Goal: Manage account settings

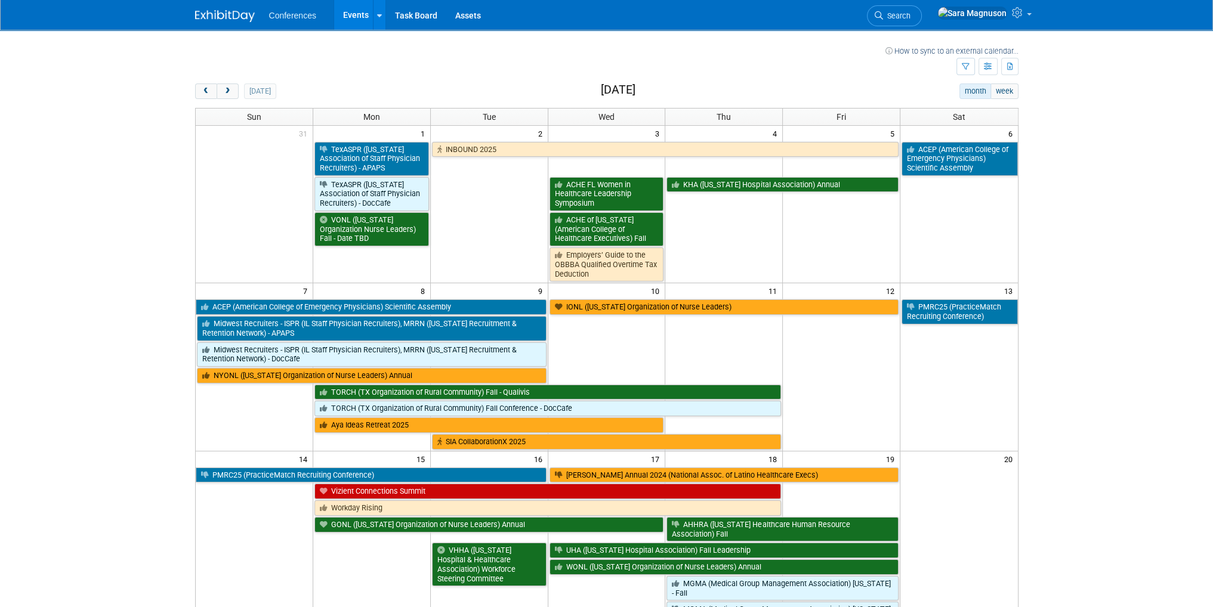
click at [911, 11] on span "Search" at bounding box center [896, 15] width 27 height 9
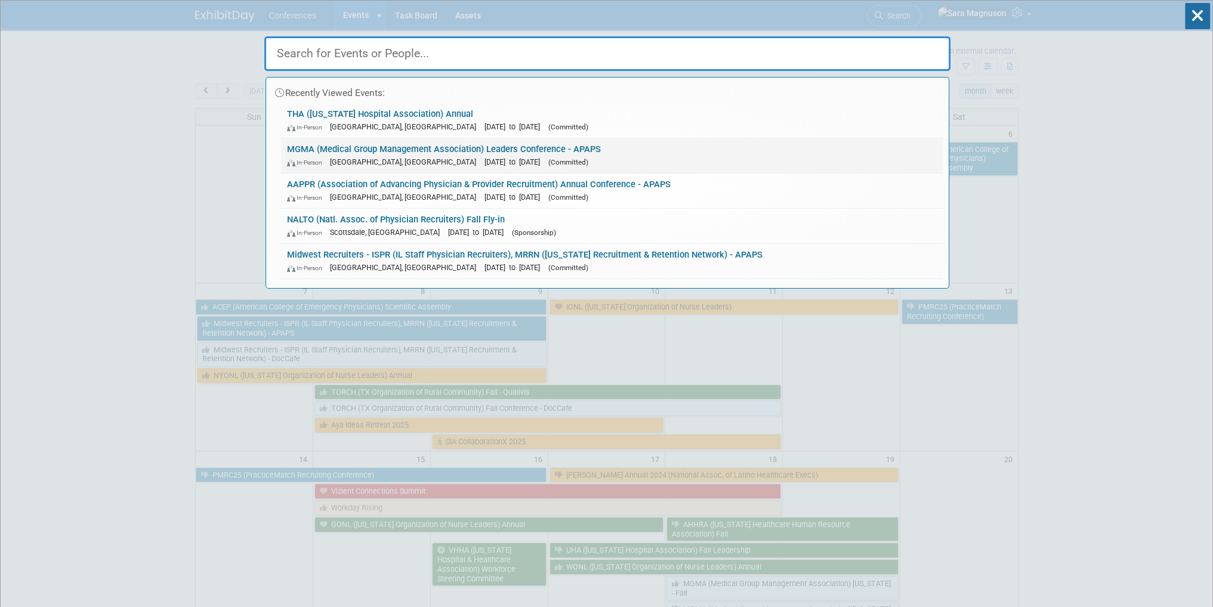
click at [351, 158] on span "[GEOGRAPHIC_DATA], [GEOGRAPHIC_DATA]" at bounding box center [406, 162] width 152 height 9
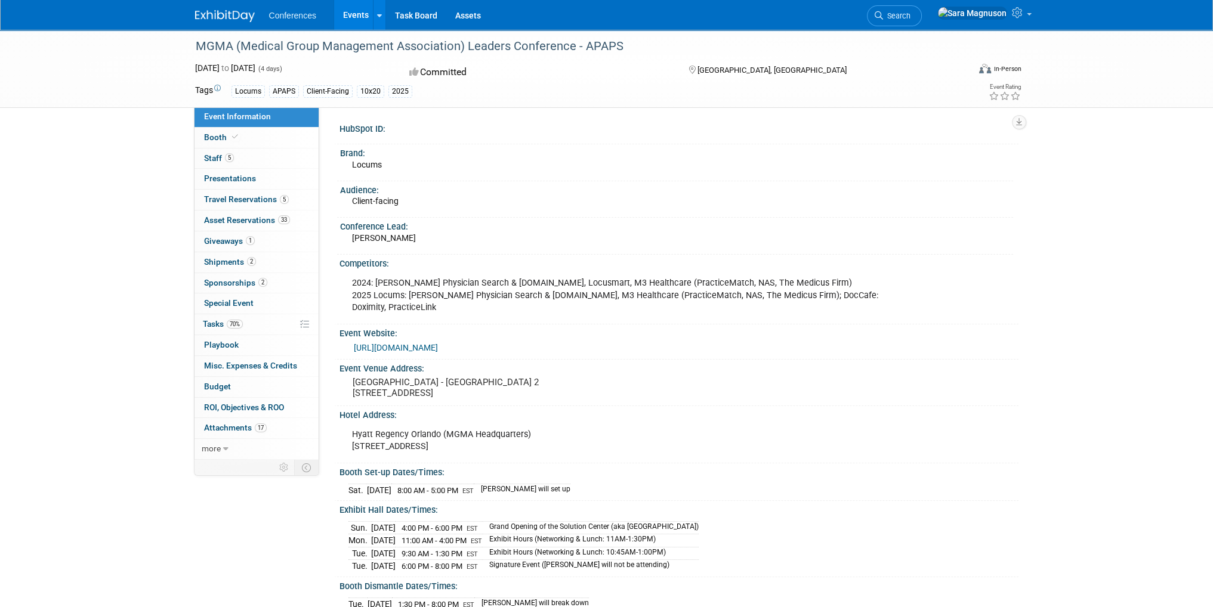
click at [172, 165] on div "MGMA (Medical Group Management Association) Leaders Conference - APAPS Sep 27, …" at bounding box center [606, 439] width 1213 height 819
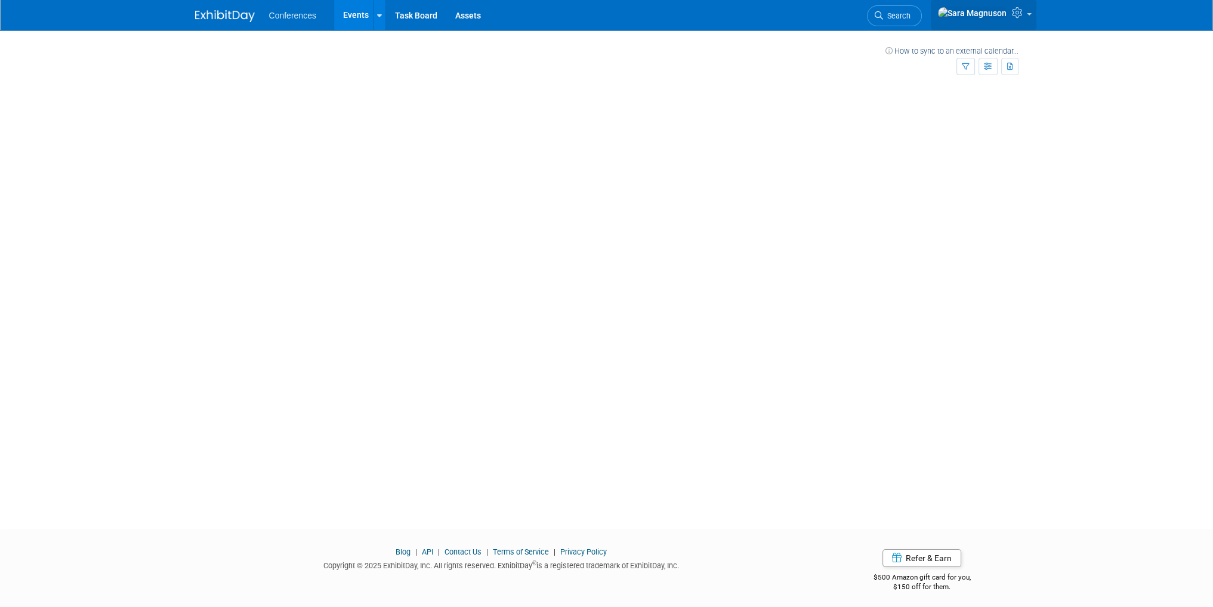
click at [989, 14] on img at bounding box center [972, 13] width 70 height 13
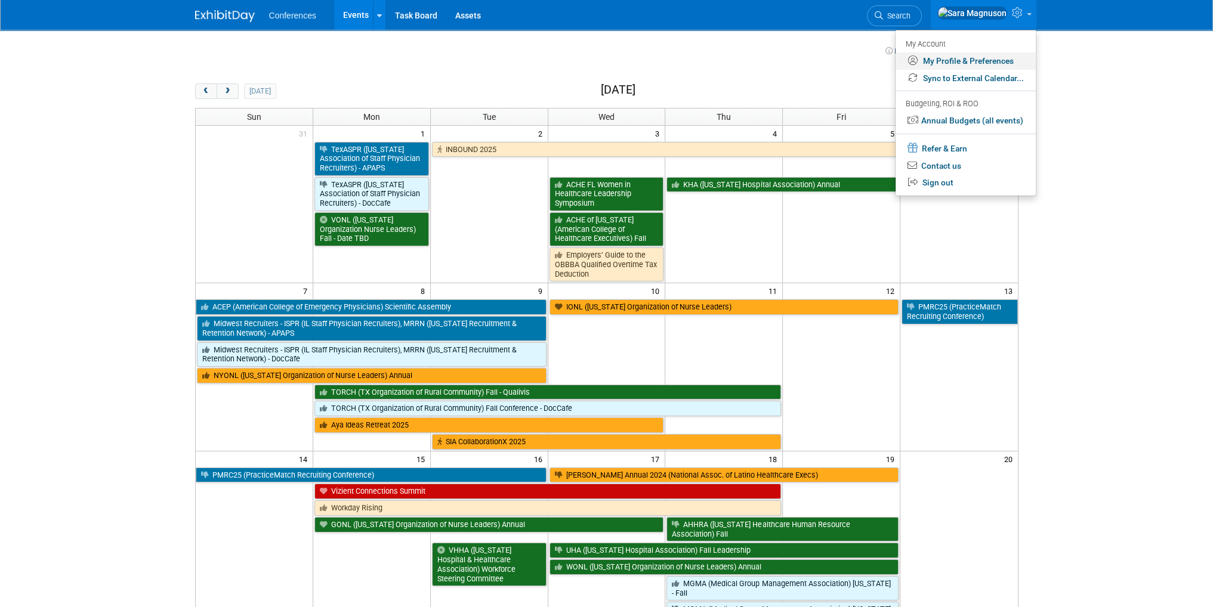
click at [951, 61] on link "My Profile & Preferences" at bounding box center [966, 61] width 140 height 17
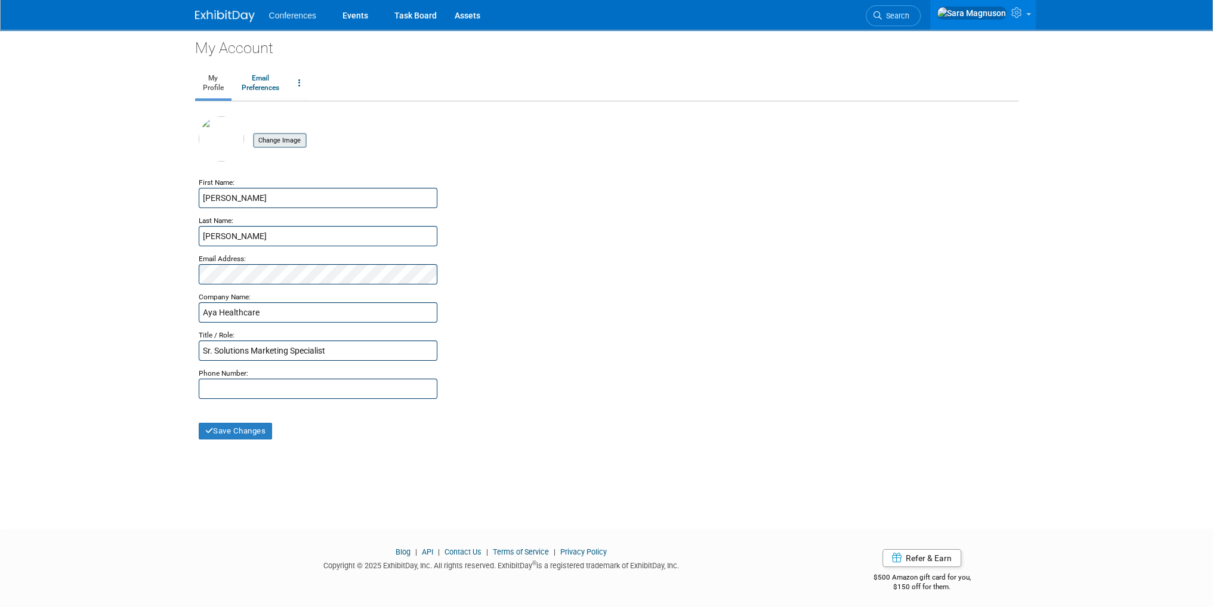
click at [264, 141] on input "file" at bounding box center [234, 140] width 142 height 13
click at [232, 432] on button "Save Changes" at bounding box center [236, 431] width 74 height 17
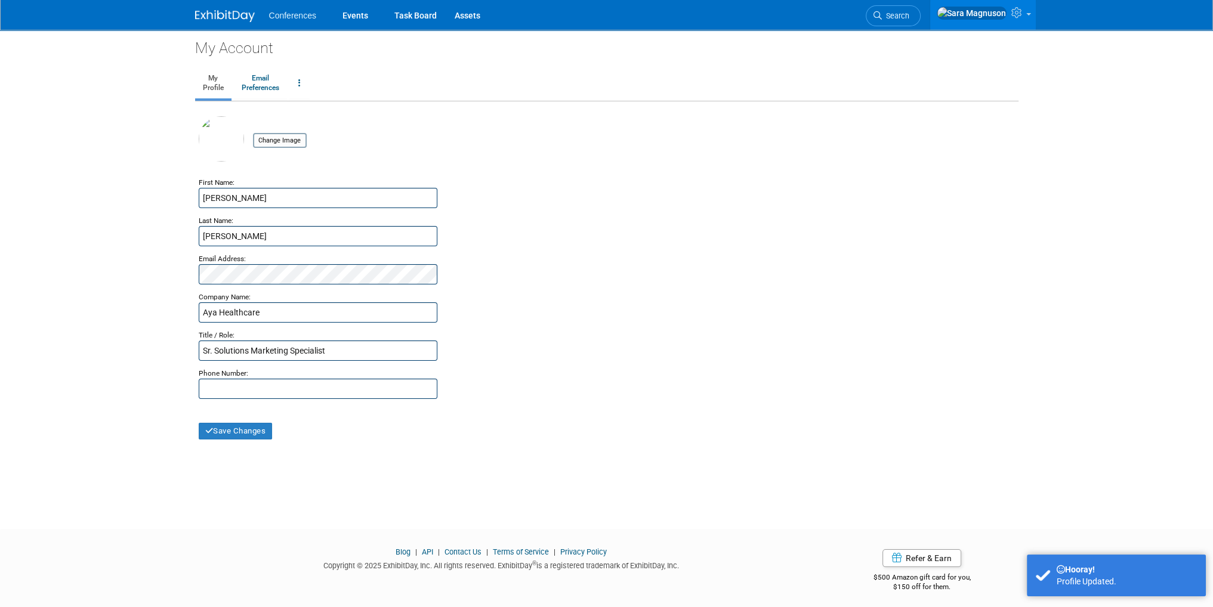
click at [231, 10] on img at bounding box center [225, 16] width 60 height 12
